Goal: Task Accomplishment & Management: Complete application form

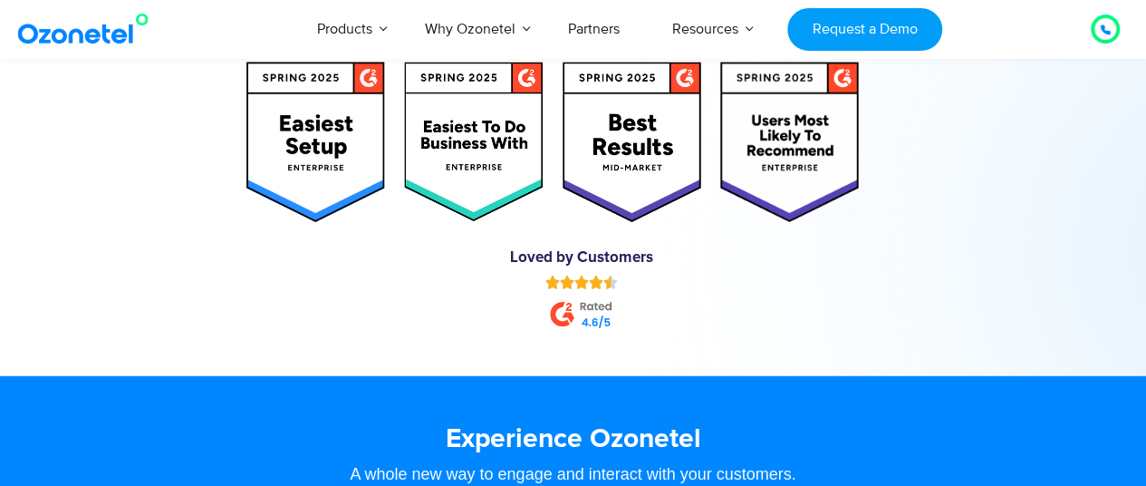
scroll to position [9301, 0]
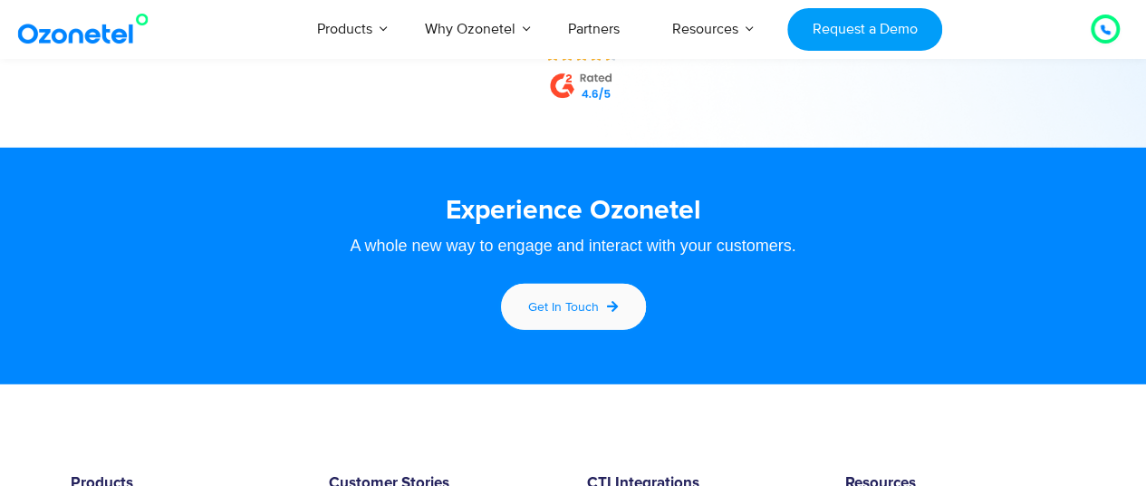
click at [582, 296] on link "Get in touch" at bounding box center [573, 307] width 150 height 52
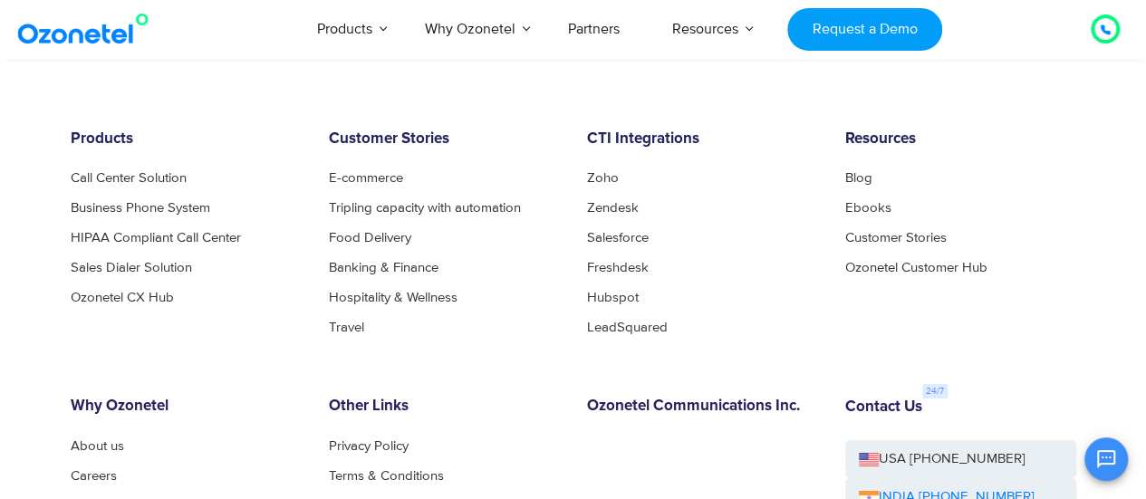
scroll to position [3183, 0]
